Goal: Complete application form

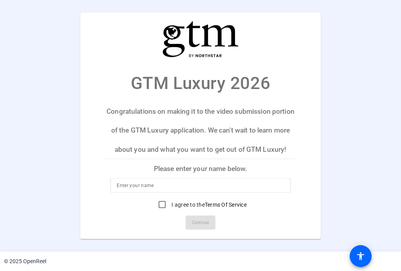
click at [173, 184] on input at bounding box center [201, 185] width 168 height 9
click at [154, 189] on input at bounding box center [201, 185] width 168 height 9
click at [150, 185] on input at bounding box center [201, 185] width 168 height 9
type input "[PERSON_NAME] De [PERSON_NAME]"
click at [161, 202] on input "I agree to the Terms Of Service" at bounding box center [162, 205] width 16 height 16
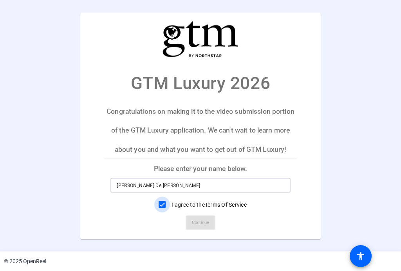
checkbox input "true"
click at [188, 218] on span at bounding box center [201, 222] width 30 height 19
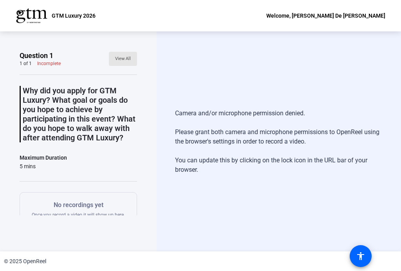
click at [118, 62] on span "View All" at bounding box center [123, 59] width 16 height 12
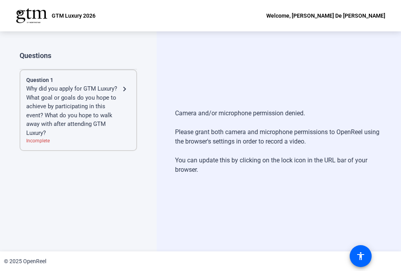
click at [191, 94] on div "Camera and/or microphone permission denied. Please grant both camera and microp…" at bounding box center [279, 141] width 245 height 220
click at [45, 117] on div "Why did you apply for GTM Luxury? What goal or goals do you hope to achieve by …" at bounding box center [73, 110] width 94 height 53
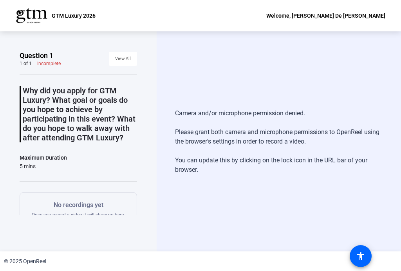
click at [311, 33] on div "Camera and/or microphone permission denied. Please grant both camera and microp…" at bounding box center [279, 141] width 245 height 220
